Goal: Information Seeking & Learning: Find specific fact

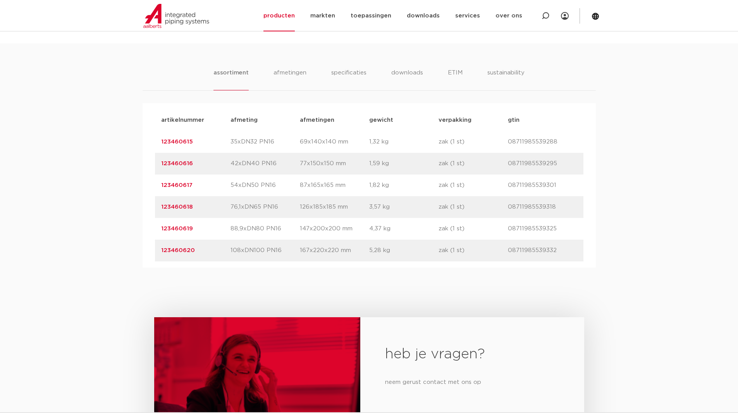
drag, startPoint x: 229, startPoint y: 185, endPoint x: 151, endPoint y: 65, distance: 143.4
click at [263, 183] on div "artikelnummer 123460617 afmeting 54xDN50 PN16 [GEOGRAPHIC_DATA] 87x165x165 mm g…" at bounding box center [369, 185] width 428 height 22
click at [273, 186] on p "54xDN50 PN16" at bounding box center [264, 185] width 69 height 9
drag, startPoint x: 273, startPoint y: 187, endPoint x: 245, endPoint y: 185, distance: 27.6
click at [245, 185] on p "54xDN50 PN16" at bounding box center [264, 185] width 69 height 9
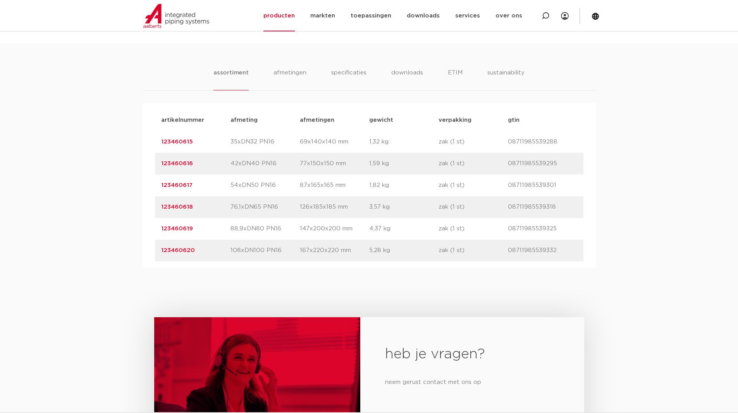
click at [257, 187] on p "54xDN50 PN16" at bounding box center [264, 185] width 69 height 9
click at [247, 186] on p "54xDN50 PN16" at bounding box center [264, 185] width 69 height 9
drag, startPoint x: 242, startPoint y: 186, endPoint x: 259, endPoint y: 186, distance: 17.0
click at [259, 186] on p "54xDN50 PN16" at bounding box center [264, 185] width 69 height 9
drag, startPoint x: 257, startPoint y: 164, endPoint x: 232, endPoint y: 163, distance: 24.4
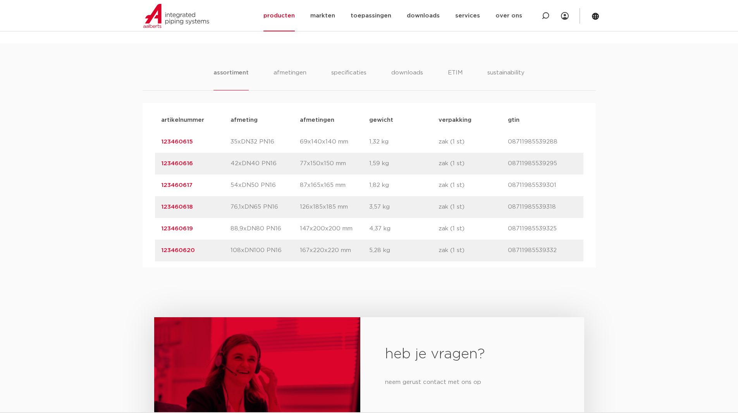
click at [232, 163] on p "42xDN40 PN16" at bounding box center [264, 163] width 69 height 9
click at [230, 163] on p "42xDN40 PN16" at bounding box center [264, 163] width 69 height 9
drag, startPoint x: 230, startPoint y: 167, endPoint x: 260, endPoint y: 168, distance: 29.9
click at [253, 166] on p "42xDN40 PN16" at bounding box center [264, 163] width 69 height 9
click at [266, 166] on p "42xDN40 PN16" at bounding box center [264, 163] width 69 height 9
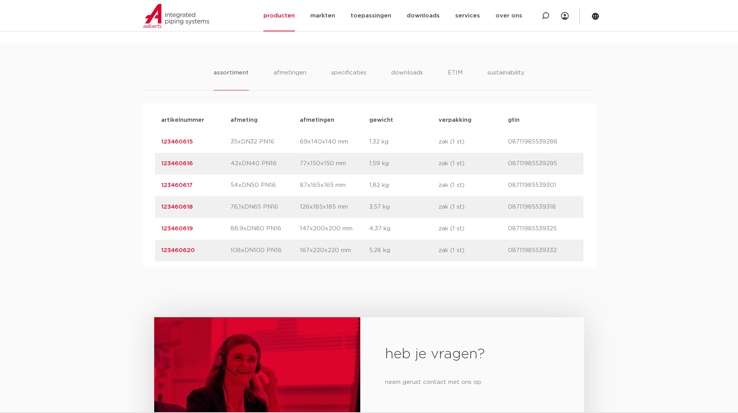
drag, startPoint x: 270, startPoint y: 165, endPoint x: 246, endPoint y: 166, distance: 23.7
click at [246, 166] on p "42xDN40 PN16" at bounding box center [264, 163] width 69 height 9
click at [321, 182] on p "87x165x165 mm" at bounding box center [334, 185] width 69 height 9
click at [212, 161] on p "123460616" at bounding box center [195, 163] width 69 height 9
drag, startPoint x: 201, startPoint y: 165, endPoint x: 161, endPoint y: 164, distance: 40.3
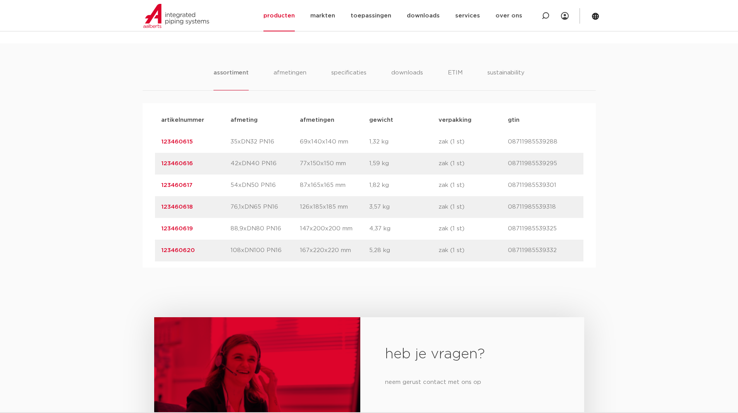
click at [161, 164] on p "123460616" at bounding box center [195, 163] width 69 height 9
copy link "123460616"
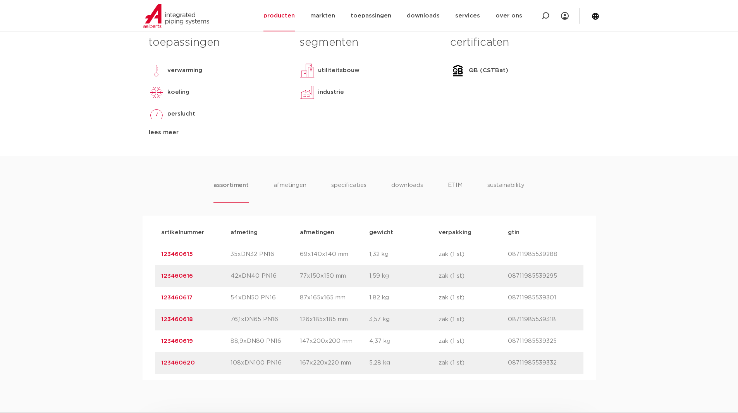
scroll to position [349, 0]
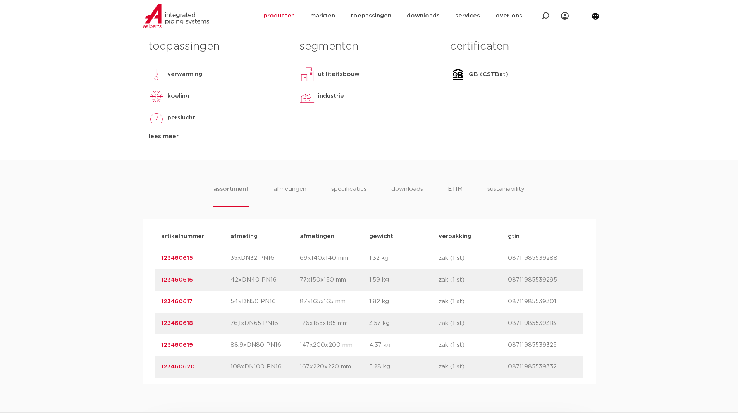
click at [412, 141] on div "toepassingen verwarming koeling [GEOGRAPHIC_DATA] solar installatie lees meer […" at bounding box center [369, 98] width 452 height 124
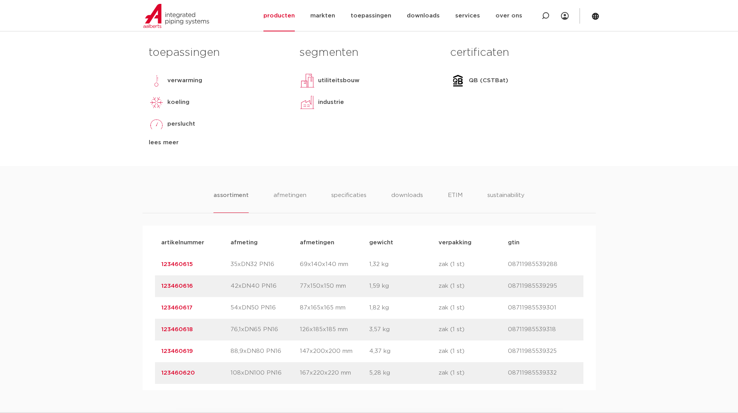
scroll to position [387, 0]
